Goal: Task Accomplishment & Management: Complete application form

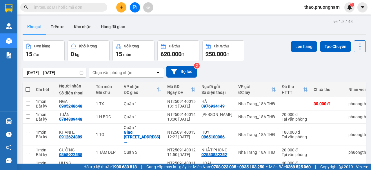
click at [99, 8] on input "text" at bounding box center [66, 7] width 68 height 6
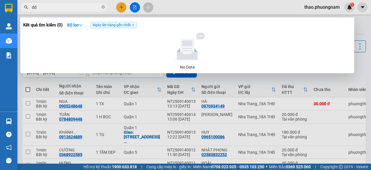
type input "d"
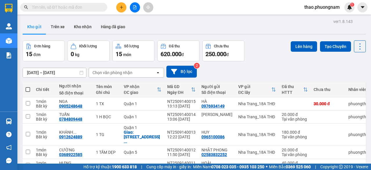
click at [62, 9] on input "text" at bounding box center [66, 7] width 68 height 6
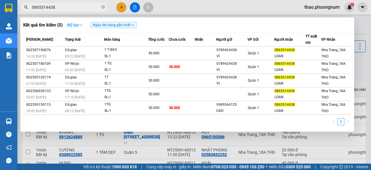
type input "0865514438"
click at [83, 26] on icon "down" at bounding box center [81, 25] width 4 height 4
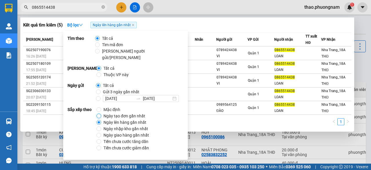
click at [98, 113] on input "Ngày tạo đơn gần nhất" at bounding box center [99, 115] width 5 height 5
radio input "true"
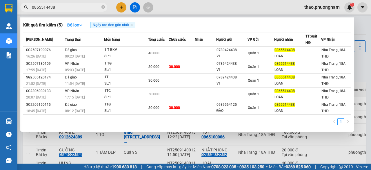
click at [366, 66] on div at bounding box center [185, 85] width 371 height 170
click at [72, 6] on input "0865514438" at bounding box center [66, 7] width 68 height 6
click at [81, 26] on icon "down" at bounding box center [81, 25] width 4 height 4
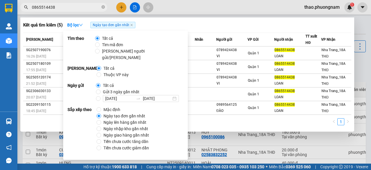
click at [99, 119] on label "Ngày lên hàng gần nhất" at bounding box center [123, 122] width 52 height 6
click at [99, 120] on input "Ngày lên hàng gần nhất" at bounding box center [99, 122] width 5 height 5
radio input "true"
radio input "false"
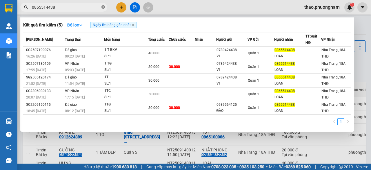
click at [102, 6] on icon "close-circle" at bounding box center [102, 6] width 3 height 3
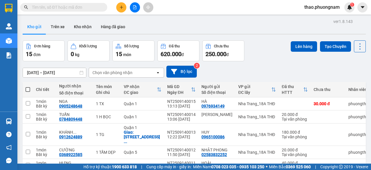
click at [100, 7] on input "text" at bounding box center [66, 7] width 68 height 6
click at [97, 8] on input "text" at bounding box center [66, 7] width 68 height 6
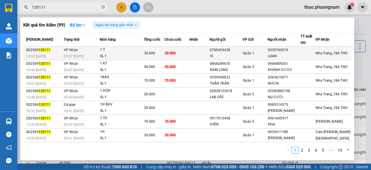
type input "130111"
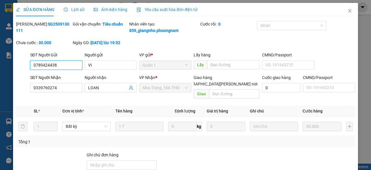
type input "0789424438"
type input "VI"
type input "0339760274"
type input "LOAN"
type input "30.000"
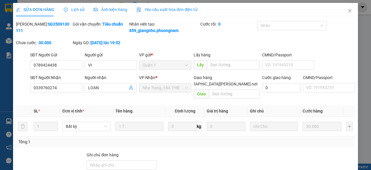
click at [318, 141] on div "Total Paid Fee 0 Total UnPaid Fee 30.000 Cash Collection Total Fee Mã ĐH: SG250…" at bounding box center [185, 119] width 339 height 196
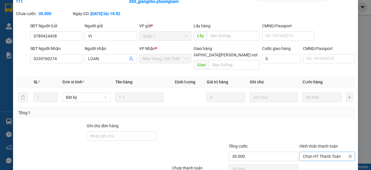
click at [315, 157] on span "Chọn HT Thanh Toán" at bounding box center [327, 156] width 49 height 9
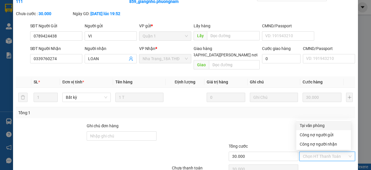
click at [311, 124] on div "Tại văn phòng" at bounding box center [324, 125] width 48 height 6
type input "0"
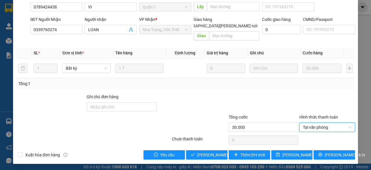
scroll to position [0, 0]
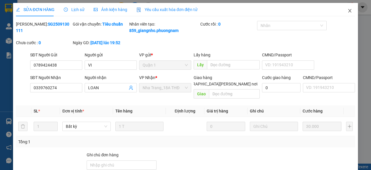
click at [348, 12] on icon "close" at bounding box center [350, 10] width 5 height 5
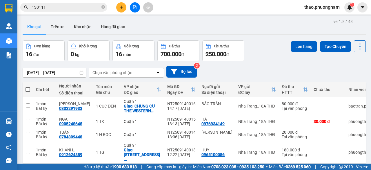
click at [104, 7] on icon "close-circle" at bounding box center [102, 6] width 3 height 3
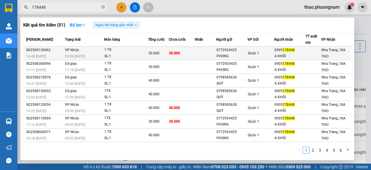
type input "178448"
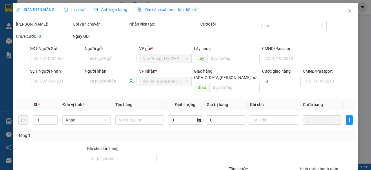
type input "0772924425"
type input "PHONG"
type input "0905178448"
type input "A KHÔI"
type input "30.000"
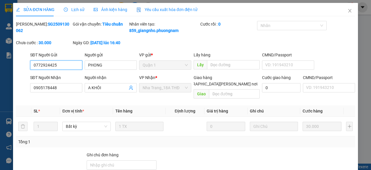
scroll to position [43, 0]
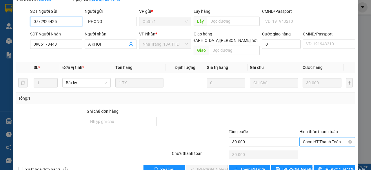
drag, startPoint x: 314, startPoint y: 139, endPoint x: 342, endPoint y: 139, distance: 27.3
click at [342, 139] on span "Chọn HT Thanh Toán" at bounding box center [327, 141] width 49 height 9
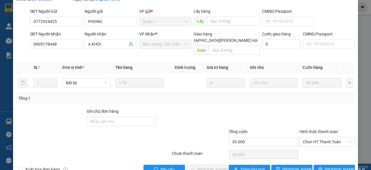
drag, startPoint x: 342, startPoint y: 139, endPoint x: 189, endPoint y: 120, distance: 153.6
click at [189, 120] on div at bounding box center [192, 118] width 71 height 20
click at [315, 139] on span "Chọn HT Thanh Toán" at bounding box center [327, 141] width 49 height 9
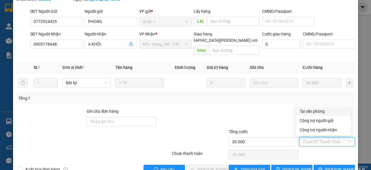
click at [307, 111] on div "Tại văn phòng" at bounding box center [324, 111] width 48 height 6
type input "0"
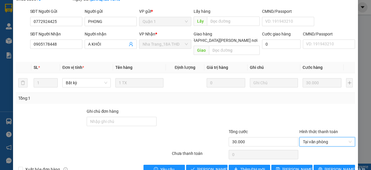
scroll to position [58, 0]
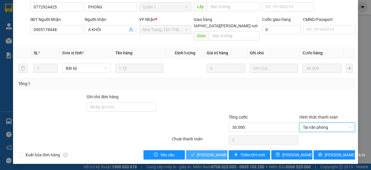
click at [200, 152] on span "Lưu và Giao hàng" at bounding box center [236, 154] width 78 height 6
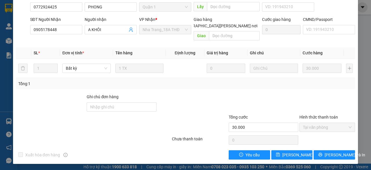
click at [200, 105] on div at bounding box center [192, 103] width 71 height 20
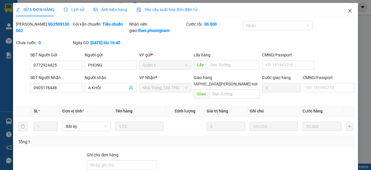
click at [348, 12] on icon "close" at bounding box center [350, 10] width 5 height 5
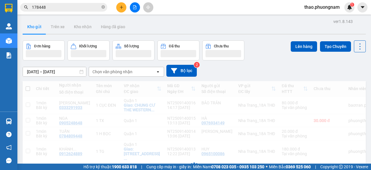
click at [346, 12] on div "thao.phuongnam 1" at bounding box center [327, 7] width 55 height 10
